Goal: Task Accomplishment & Management: Manage account settings

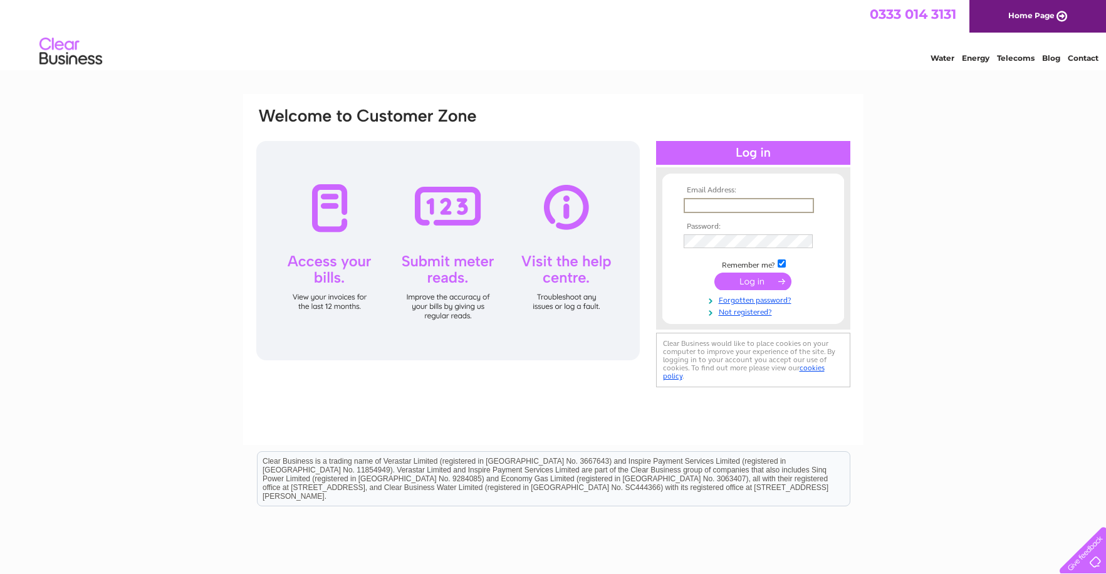
click at [726, 202] on input "text" at bounding box center [749, 205] width 130 height 15
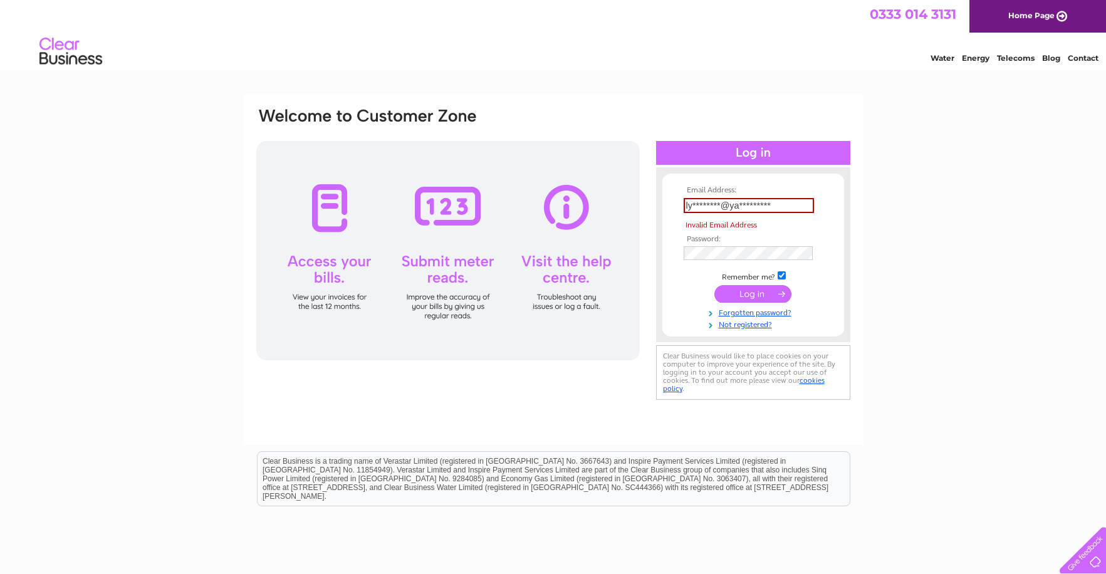
click at [743, 281] on tbody "Email Address: ly********@ya********* Invalid Email Address Password: Remember …" at bounding box center [753, 258] width 145 height 144
drag, startPoint x: 784, startPoint y: 206, endPoint x: 648, endPoint y: 201, distance: 136.1
click at [648, 201] on div "Email Address: ly********@ya********* Invalid Email Address Password:" at bounding box center [553, 255] width 597 height 297
type input "Luckings"
drag, startPoint x: 678, startPoint y: 203, endPoint x: 639, endPoint y: 203, distance: 38.2
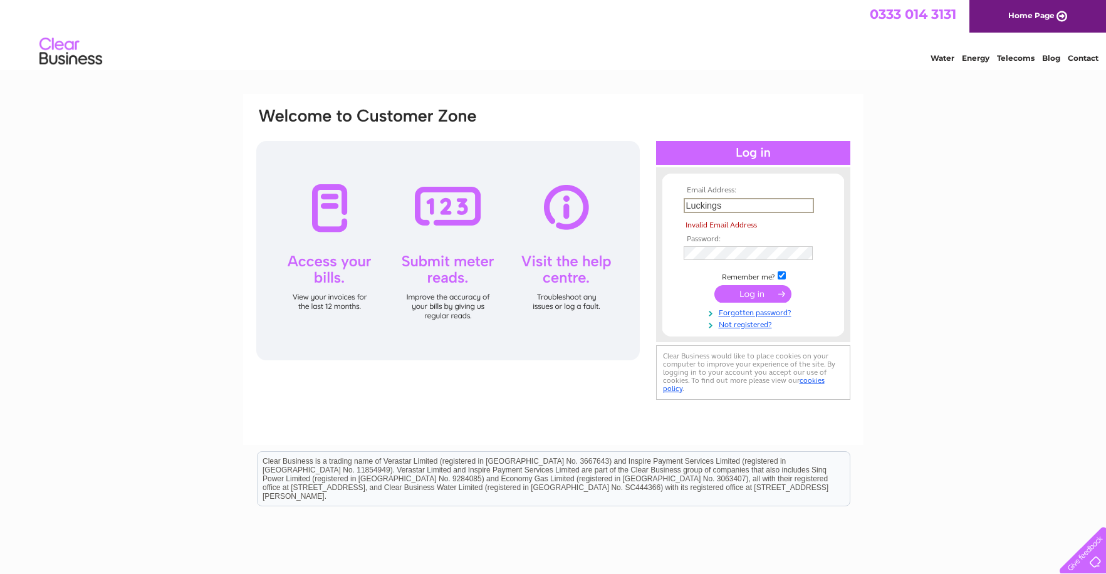
click at [639, 203] on div "Email Address: Luckings Invalid Email Address Password:" at bounding box center [553, 255] width 597 height 297
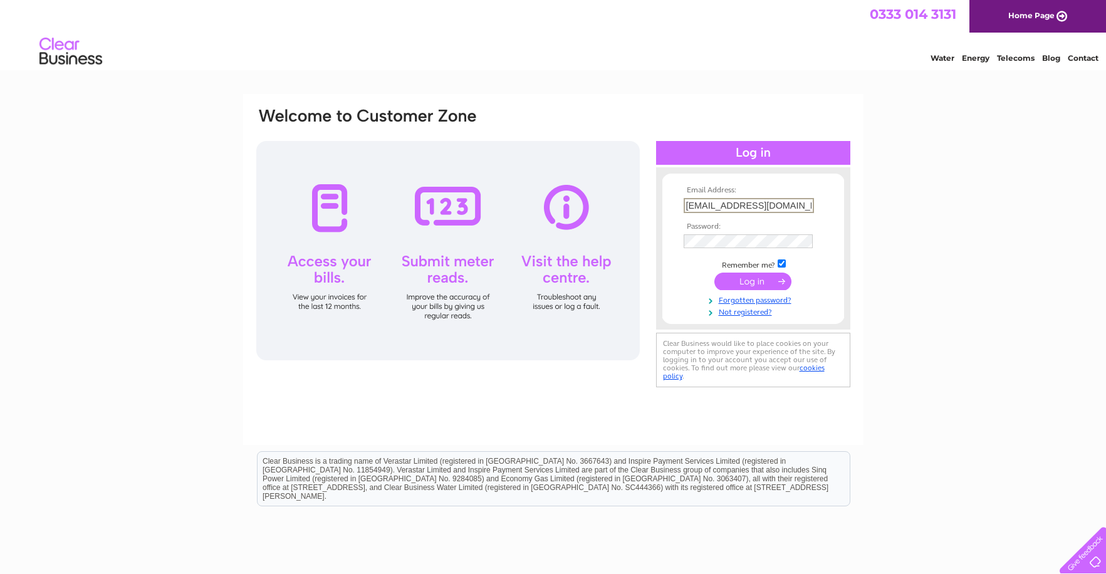
type input "lyndasawyer@ymail.com"
click at [753, 281] on input "submit" at bounding box center [753, 280] width 77 height 18
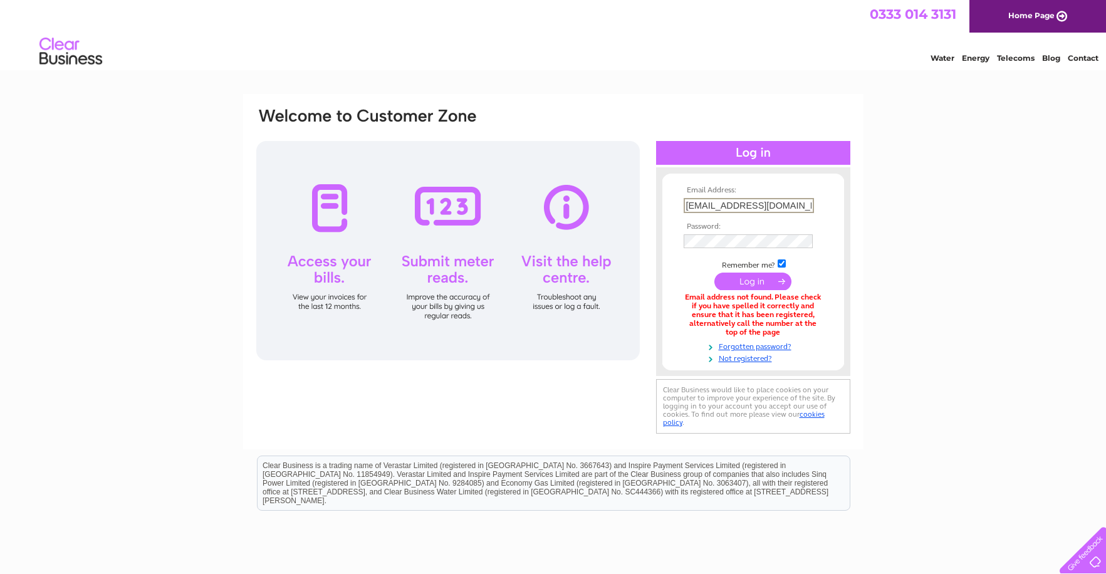
click at [784, 202] on input "lyndasawyer@ymail.com" at bounding box center [749, 205] width 130 height 15
click at [727, 206] on input "lyndasawyer@ymail.com" at bounding box center [749, 205] width 130 height 15
drag, startPoint x: 788, startPoint y: 204, endPoint x: 468, endPoint y: 186, distance: 320.2
click at [468, 186] on div "Email Address: lyndasawyer@ymail.com Password:" at bounding box center [553, 272] width 597 height 330
type input "[EMAIL_ADDRESS][DOMAIN_NAME]"
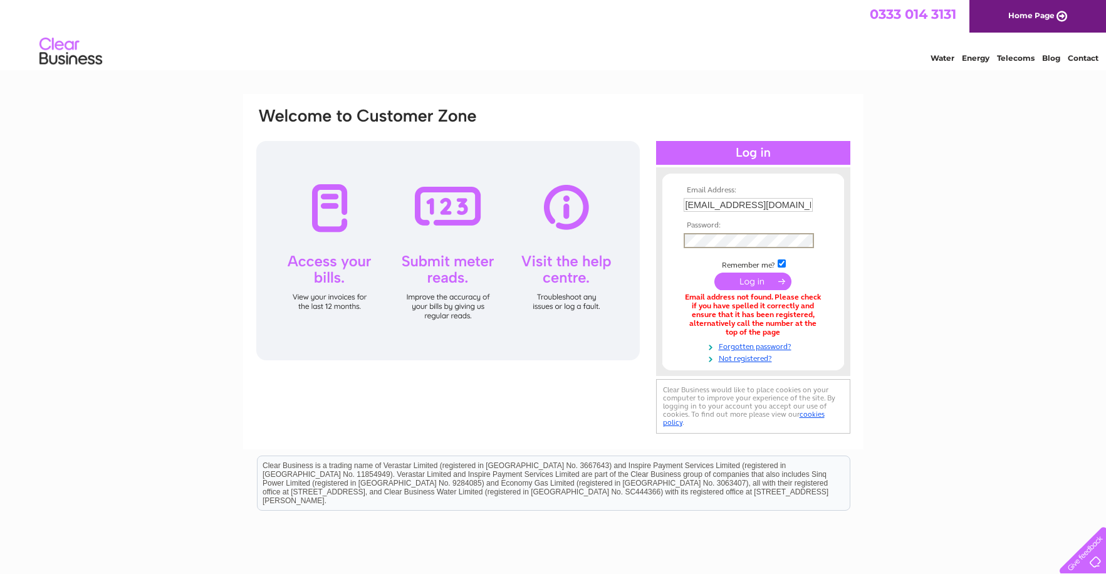
click at [1100, 466] on html "Clear Business is a trading name of Verastar Limited (registered in [GEOGRAPHIC…" at bounding box center [553, 489] width 1106 height 80
click at [663, 241] on form "Email Address: lynsawyer1@yahoo.co.uk Password:" at bounding box center [754, 274] width 182 height 177
click at [755, 277] on input "submit" at bounding box center [753, 280] width 77 height 18
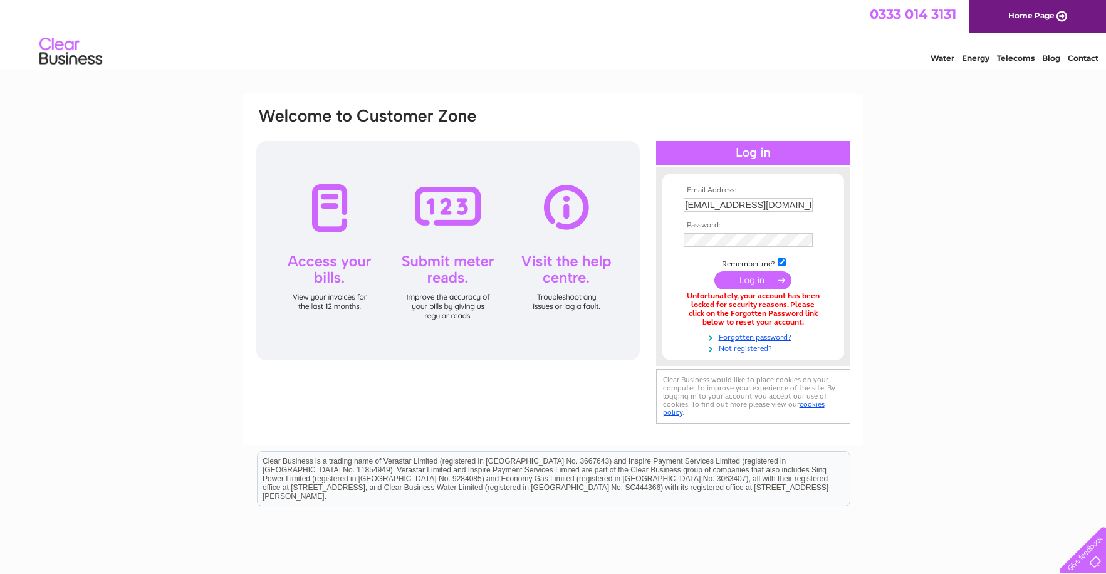
click at [755, 277] on input "submit" at bounding box center [753, 280] width 77 height 18
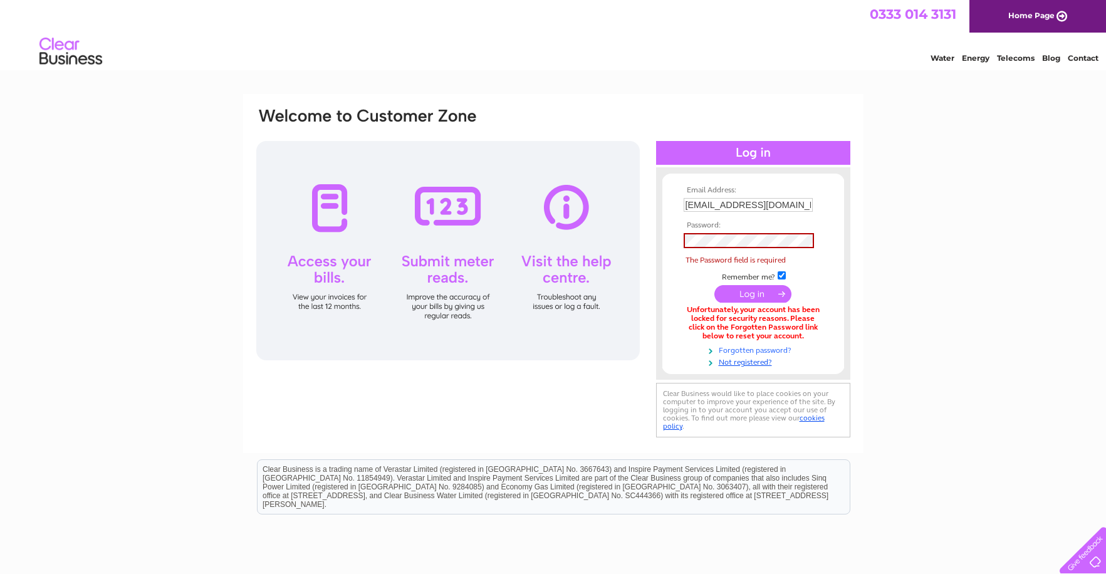
click at [780, 349] on link "Forgotten password?" at bounding box center [755, 350] width 142 height 12
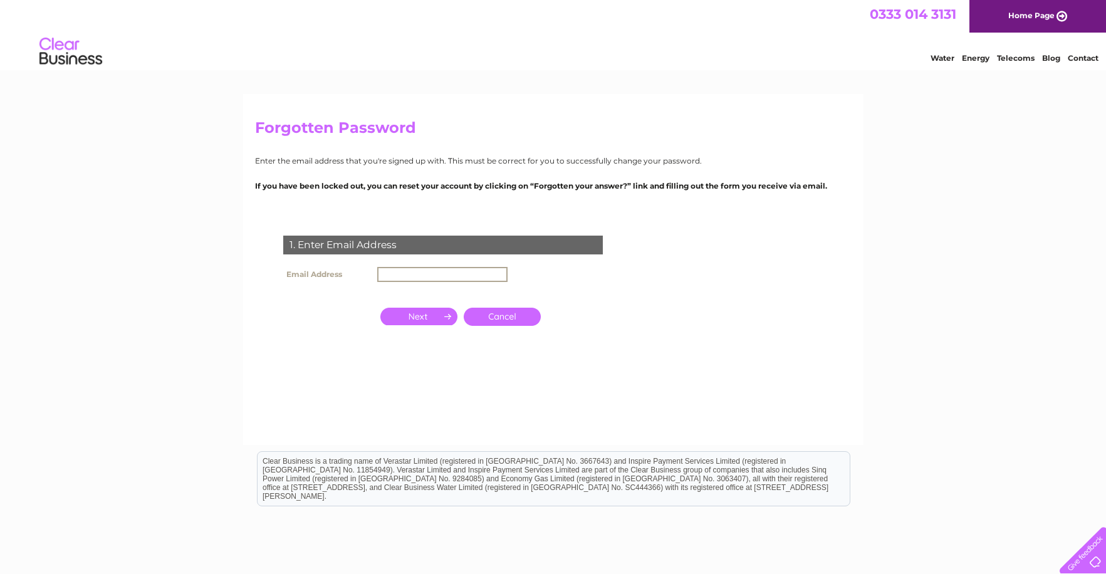
click at [416, 273] on input "text" at bounding box center [442, 274] width 130 height 15
type input "[EMAIL_ADDRESS][DOMAIN_NAME]"
click at [416, 316] on input "button" at bounding box center [418, 316] width 77 height 18
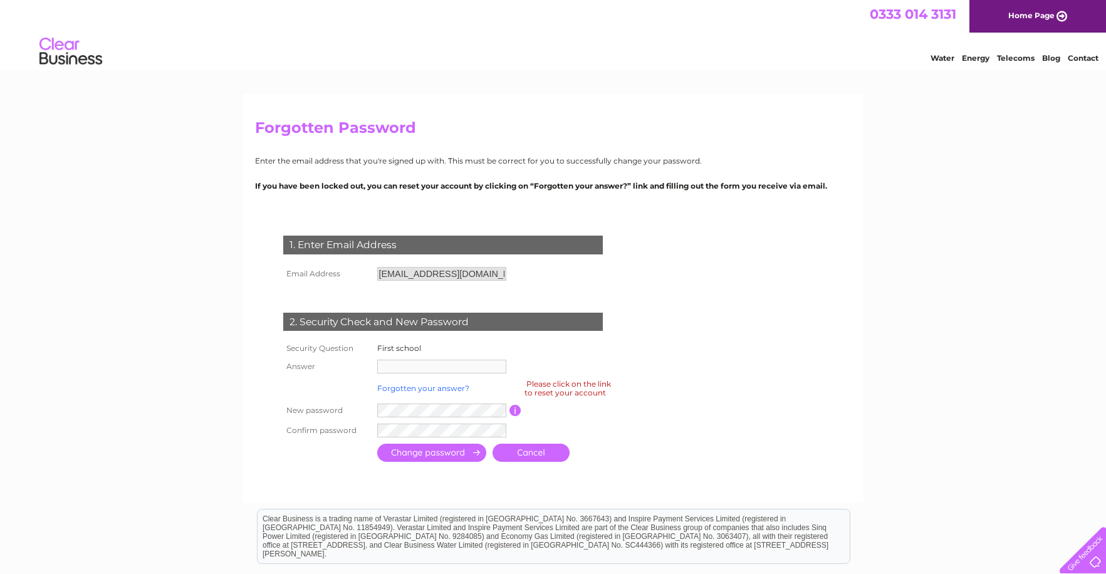
click at [409, 390] on link "Forgotten your answer?" at bounding box center [423, 388] width 92 height 9
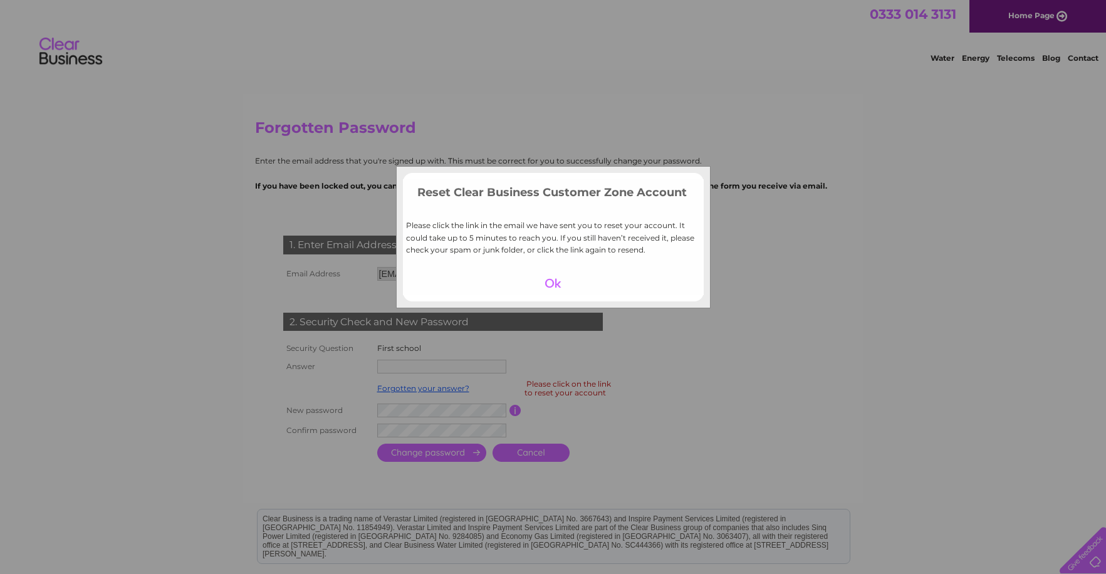
click at [549, 279] on div at bounding box center [553, 284] width 77 height 18
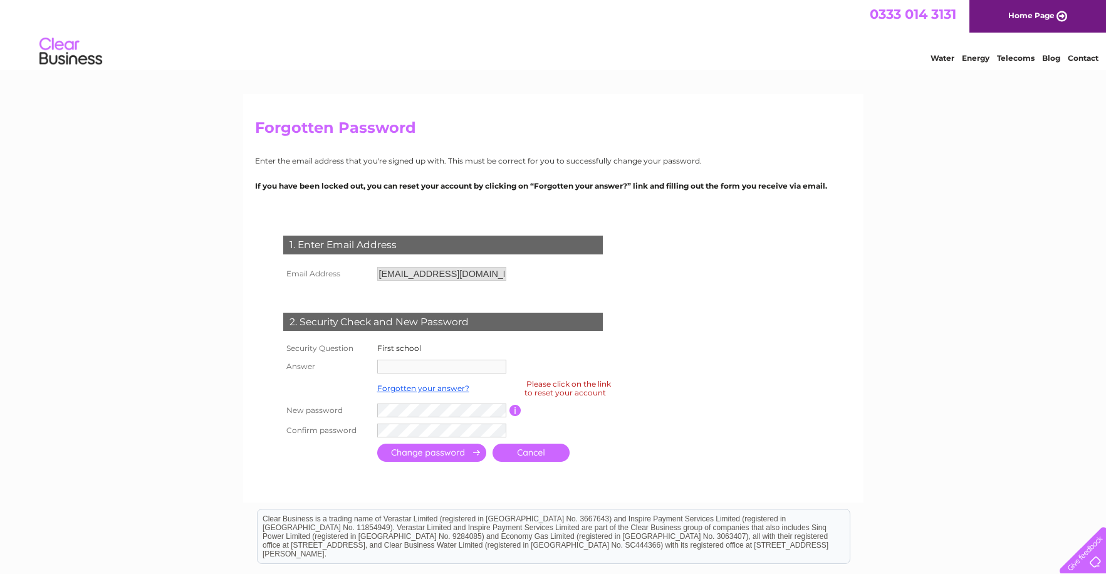
click at [546, 445] on link "Cancel" at bounding box center [531, 453] width 77 height 18
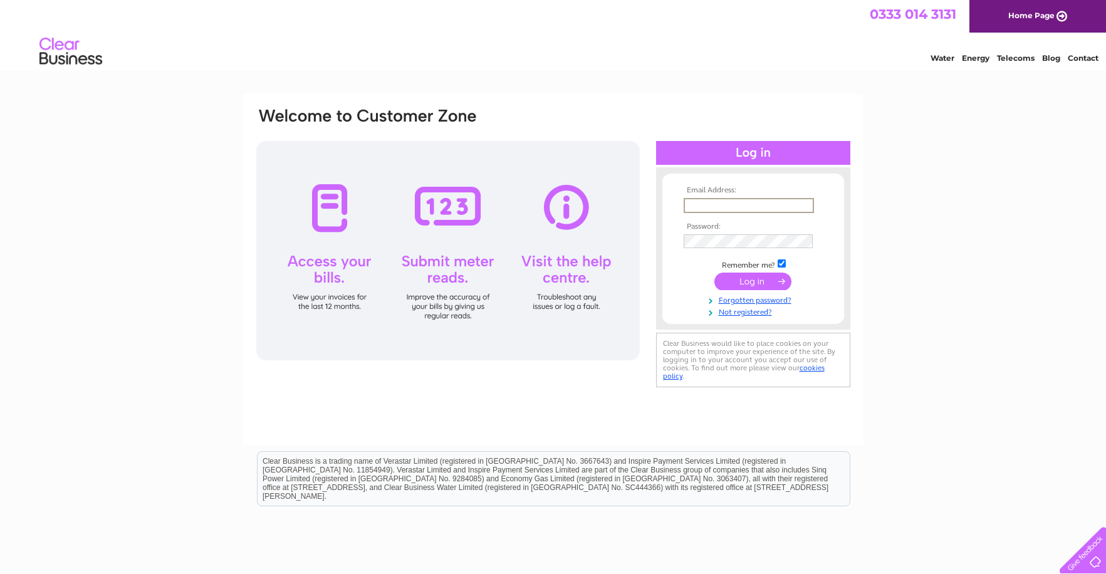
click at [745, 204] on input "text" at bounding box center [749, 205] width 130 height 15
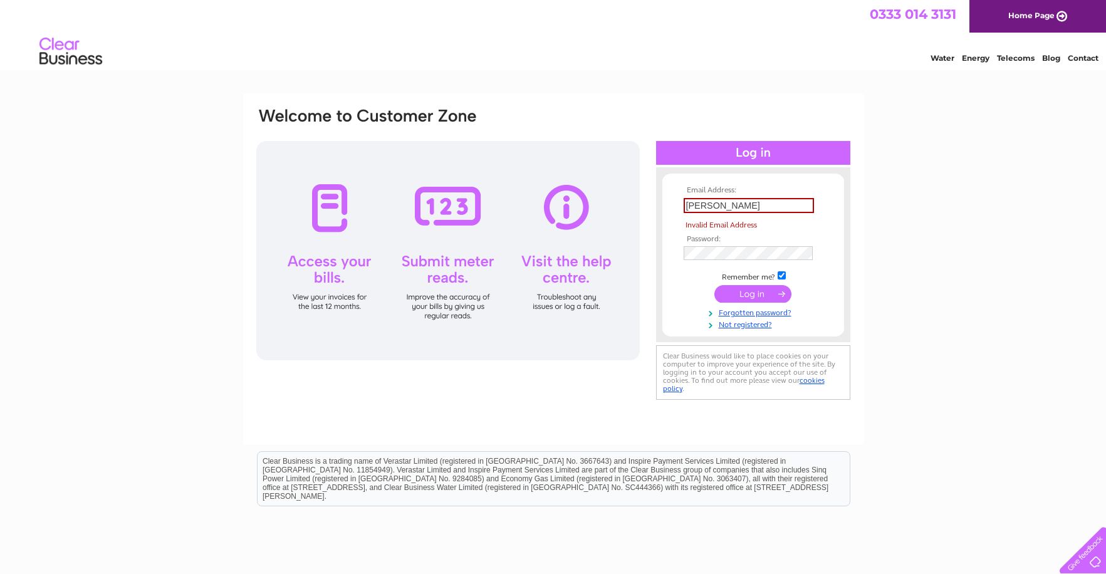
drag, startPoint x: 708, startPoint y: 195, endPoint x: 701, endPoint y: 202, distance: 9.8
click at [705, 200] on td "[PERSON_NAME]" at bounding box center [753, 205] width 145 height 21
click at [701, 202] on input "[PERSON_NAME]" at bounding box center [749, 205] width 130 height 15
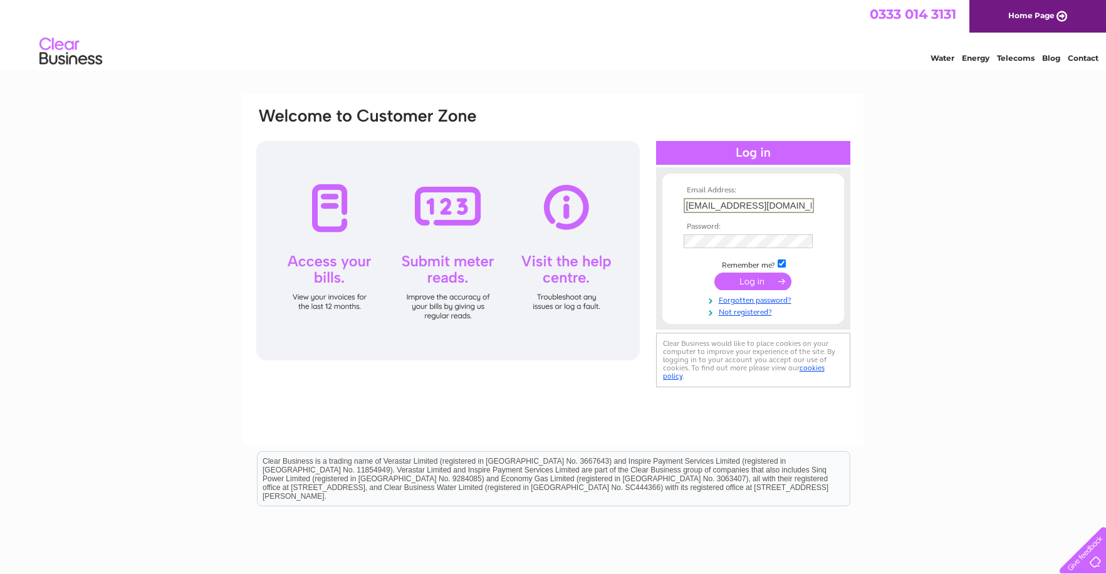
type input "[EMAIL_ADDRESS][DOMAIN_NAME]"
click at [743, 280] on input "submit" at bounding box center [753, 282] width 77 height 18
